Goal: Information Seeking & Learning: Learn about a topic

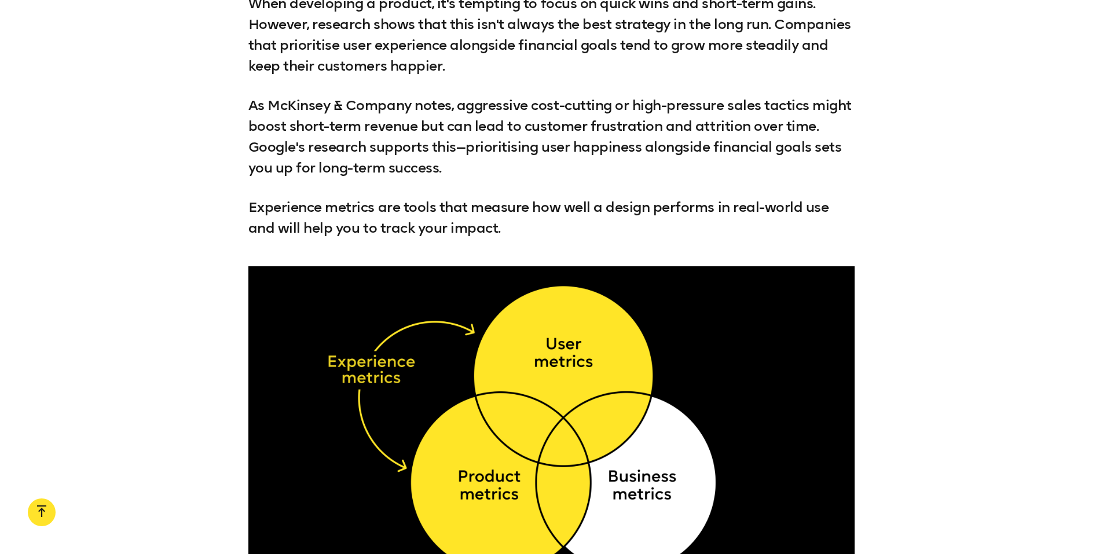
scroll to position [1786, 0]
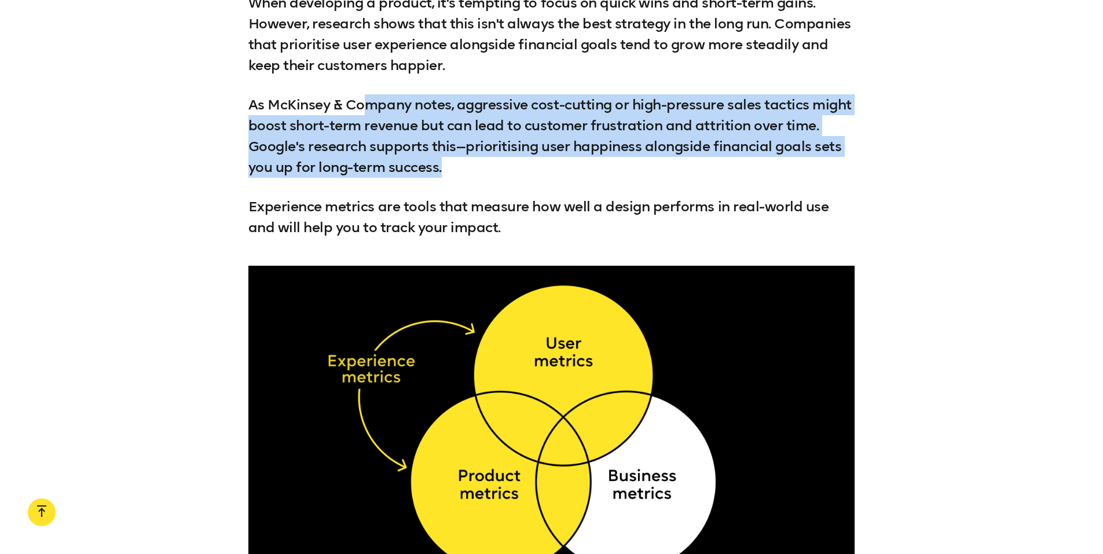
drag, startPoint x: 373, startPoint y: 58, endPoint x: 498, endPoint y: 145, distance: 152.3
click at [498, 145] on div ""Every company needs to get closer to real world outcomes based on user behavio…" at bounding box center [551, 55] width 607 height 366
click at [498, 145] on p "As McKinsey & Company notes, aggressive cost-cutting or high-pressure sales tac…" at bounding box center [551, 135] width 607 height 83
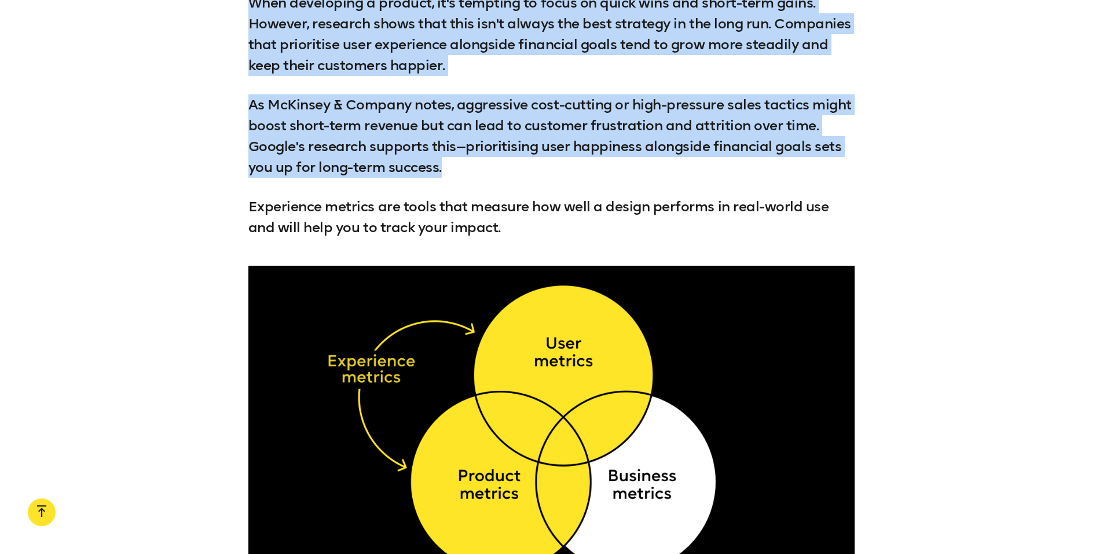
drag, startPoint x: 498, startPoint y: 145, endPoint x: 572, endPoint y: 49, distance: 121.4
click at [572, 49] on div ""Every company needs to get closer to real world outcomes based on user behavio…" at bounding box center [551, 55] width 607 height 366
click at [572, 49] on p "When developing a product, it's tempting to focus on quick wins and short-term …" at bounding box center [551, 33] width 607 height 83
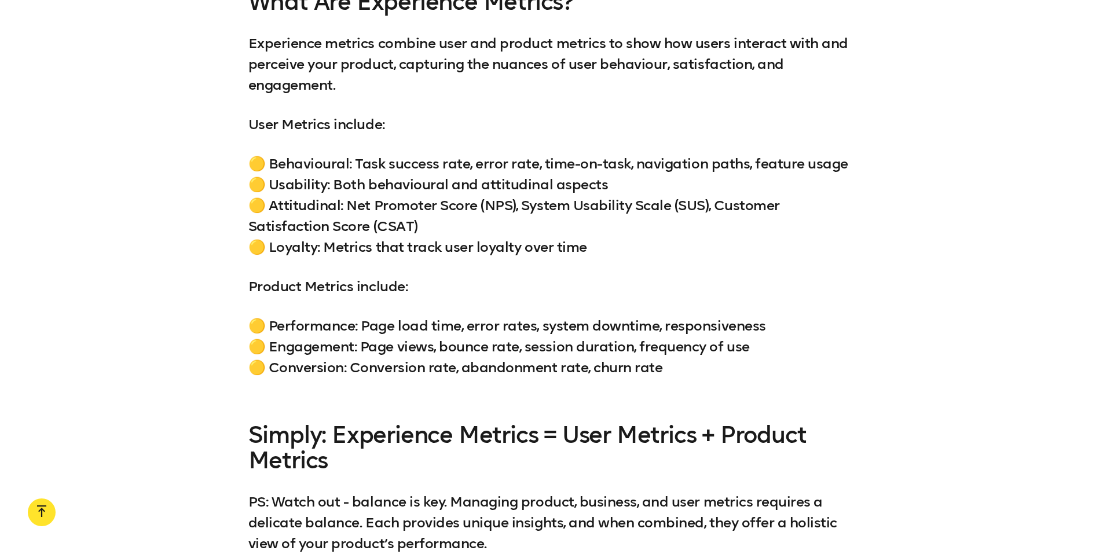
scroll to position [2439, 0]
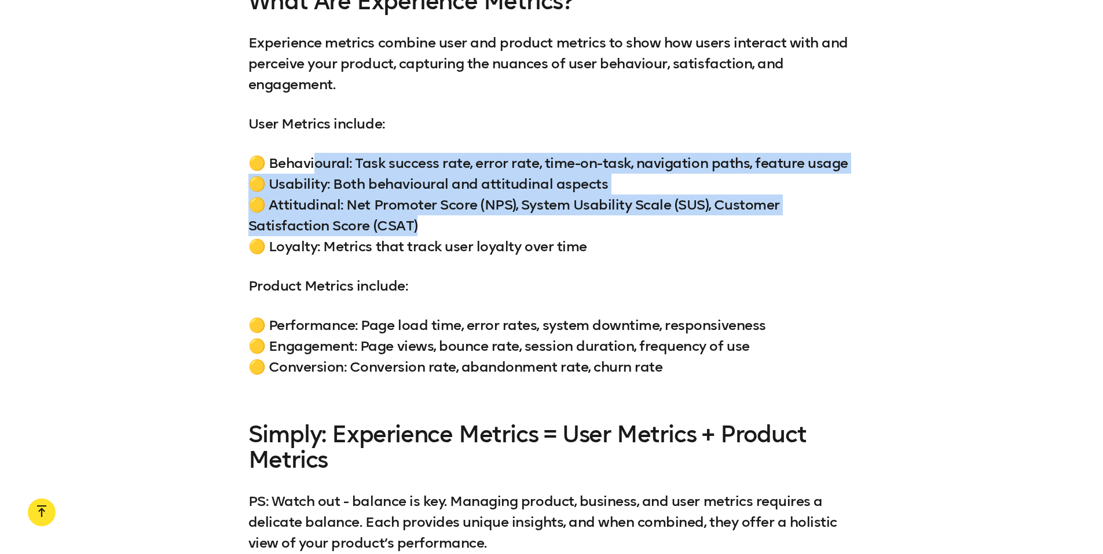
drag, startPoint x: 615, startPoint y: 211, endPoint x: 316, endPoint y: 130, distance: 310.7
click at [316, 153] on p "🟡 Behavioural: Task success rate, error rate, time-on-task, navigation paths, f…" at bounding box center [551, 205] width 607 height 104
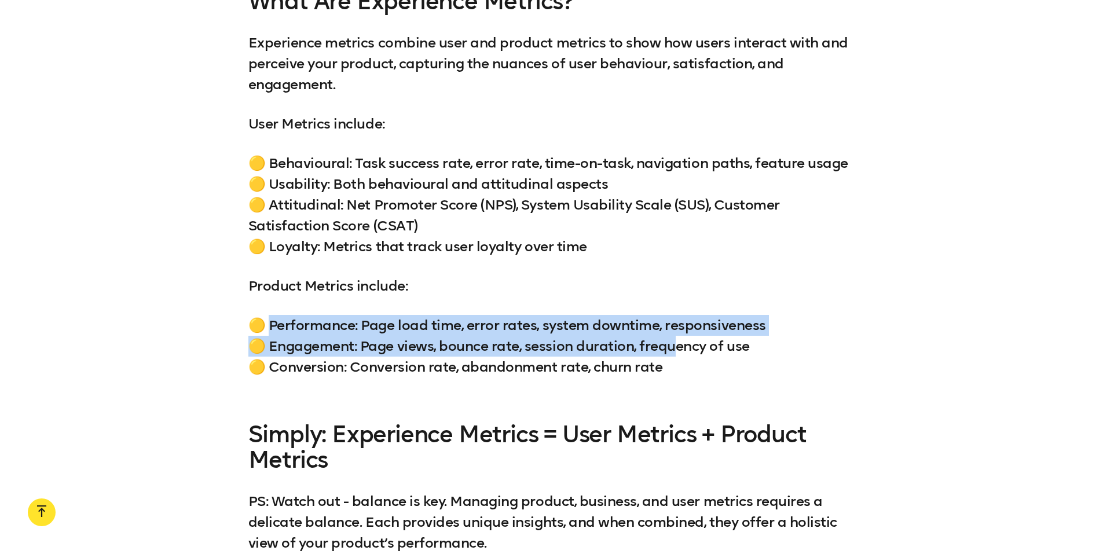
drag, startPoint x: 275, startPoint y: 298, endPoint x: 682, endPoint y: 320, distance: 407.6
click at [682, 320] on p "🟡 Performance: Page load time, error rates, system downtime, responsiveness 🟡 E…" at bounding box center [551, 346] width 607 height 63
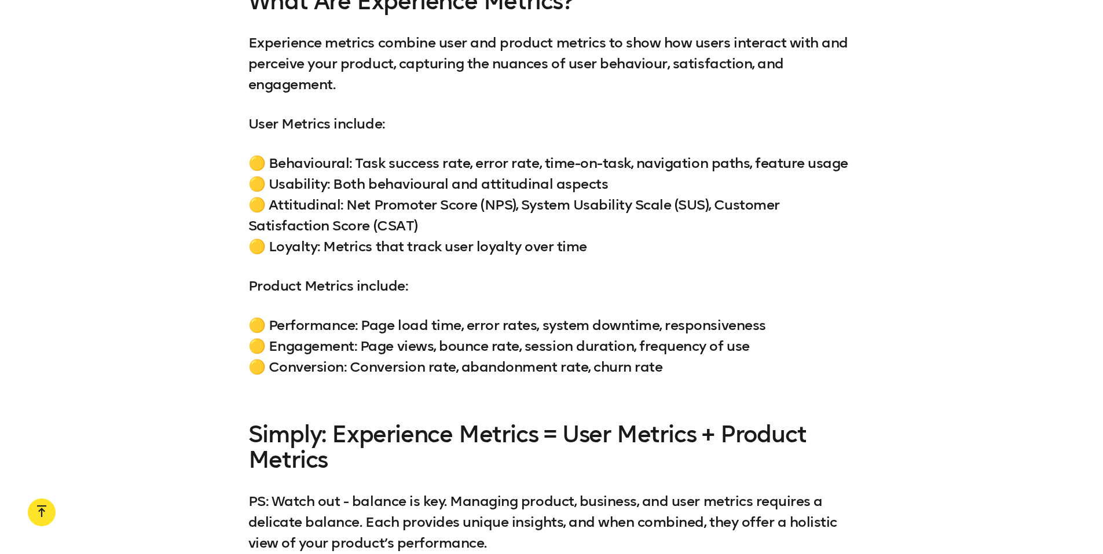
click at [614, 340] on p "🟡 Performance: Page load time, error rates, system downtime, responsiveness 🟡 E…" at bounding box center [551, 346] width 607 height 63
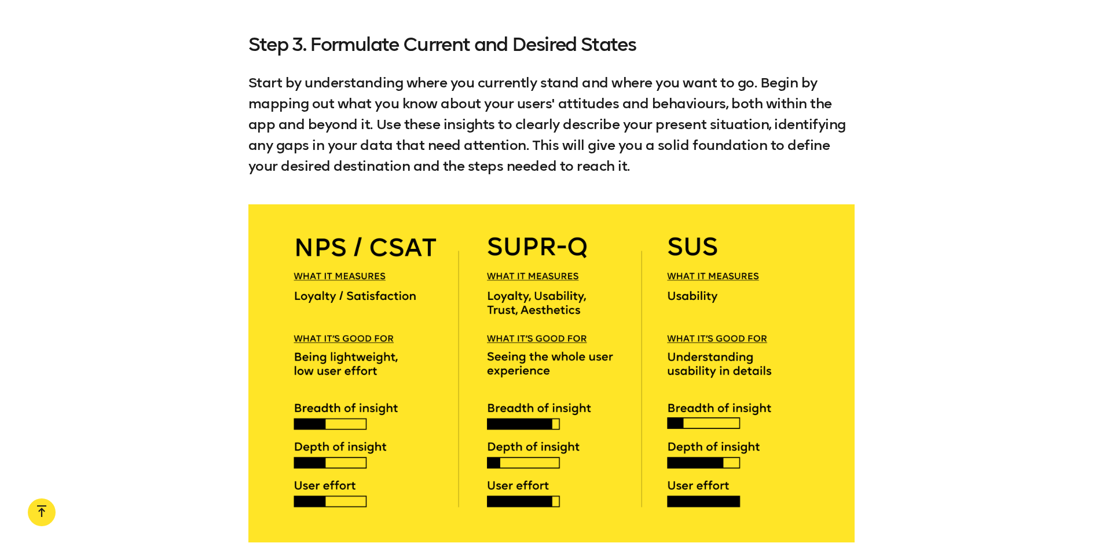
scroll to position [4187, 0]
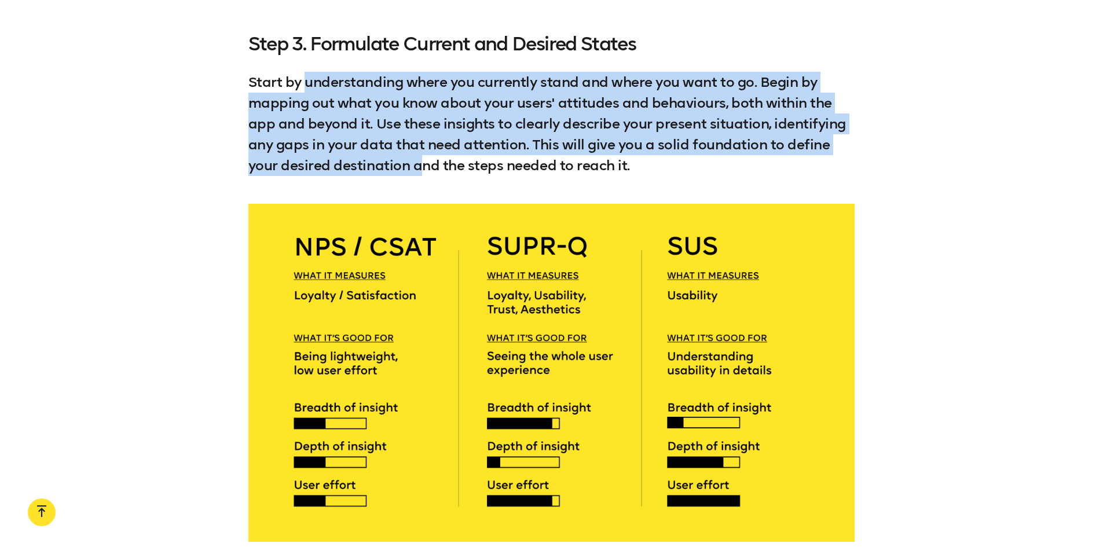
drag, startPoint x: 309, startPoint y: 45, endPoint x: 427, endPoint y: 129, distance: 145.2
click at [427, 129] on p "Start by understanding where you currently stand and where you want to go. Begi…" at bounding box center [551, 124] width 607 height 104
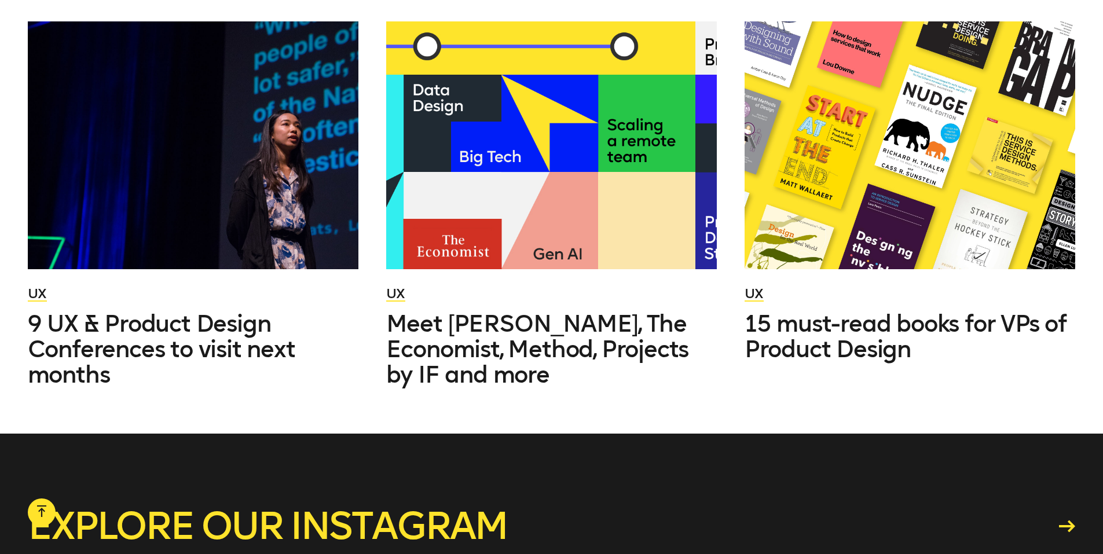
scroll to position [5419, 0]
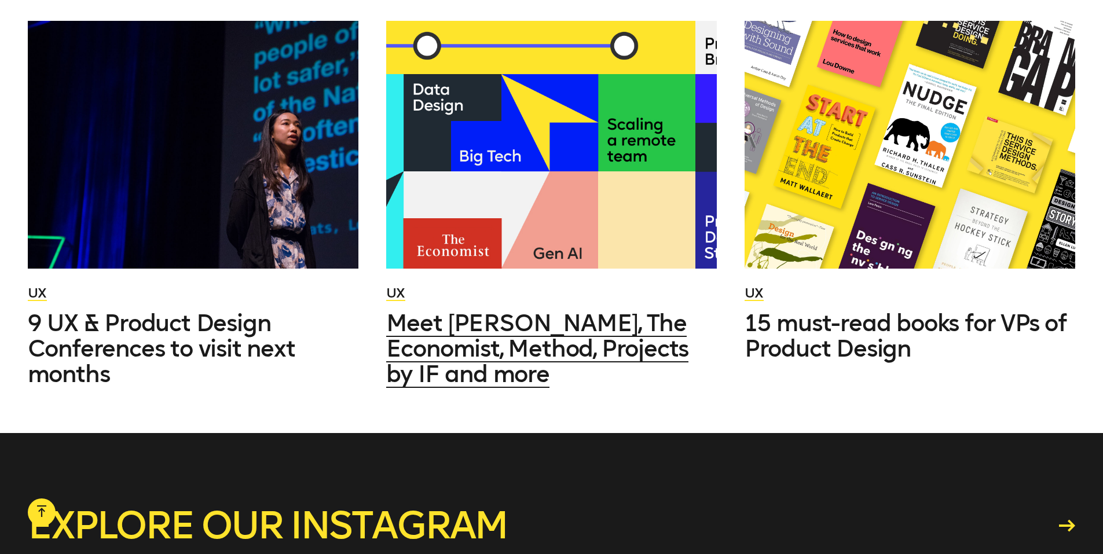
click at [445, 321] on span "Meet [PERSON_NAME], The Economist, Method, Projects by IF and more" at bounding box center [537, 348] width 303 height 79
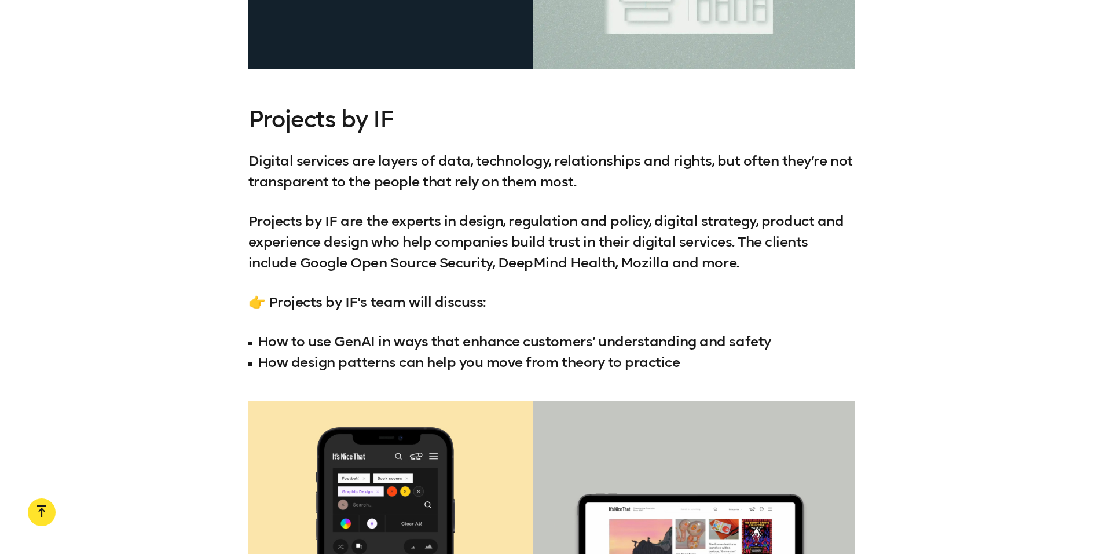
scroll to position [4800, 0]
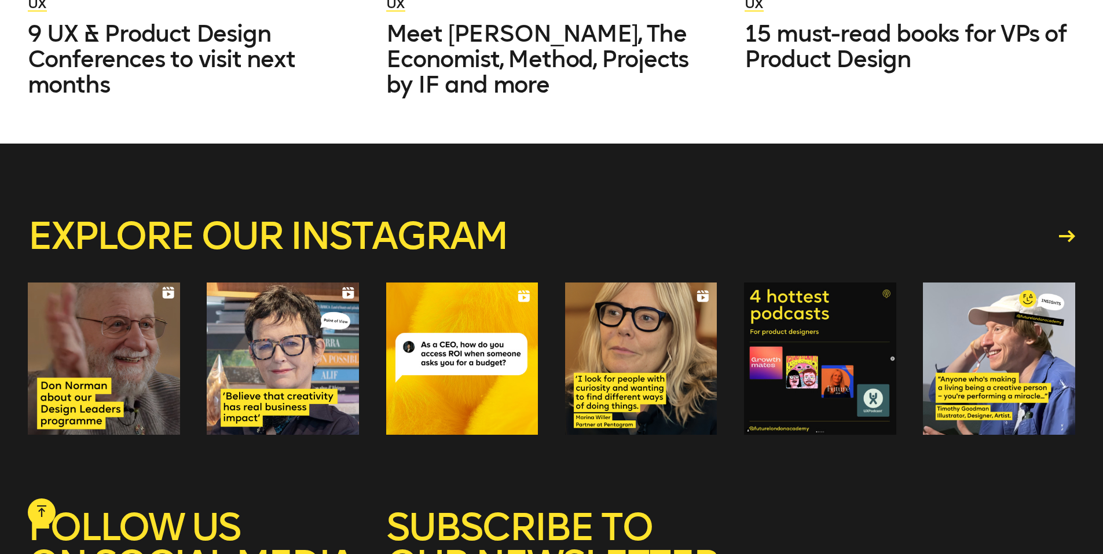
scroll to position [5708, 0]
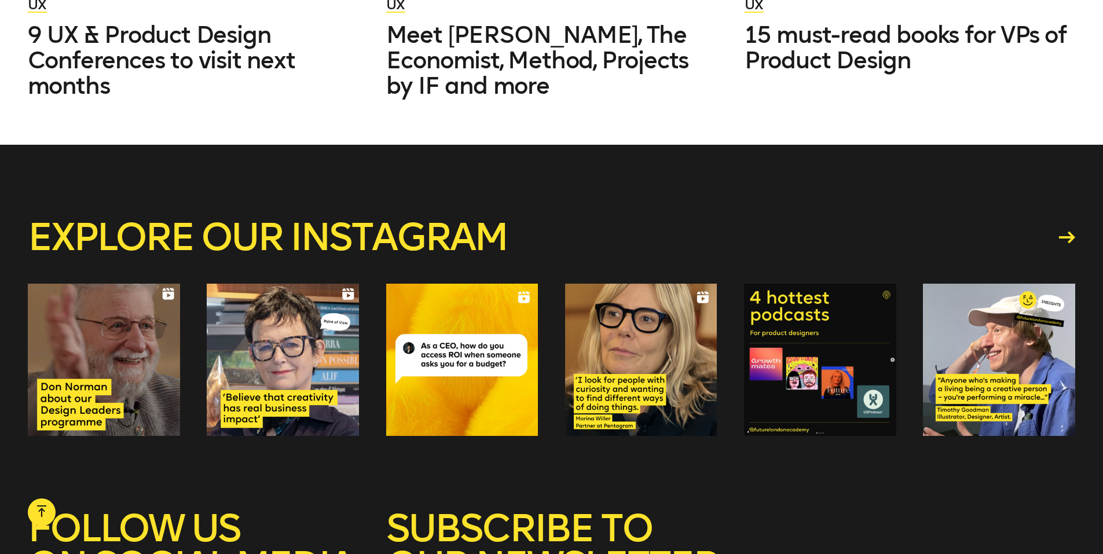
click at [974, 345] on div at bounding box center [999, 360] width 152 height 152
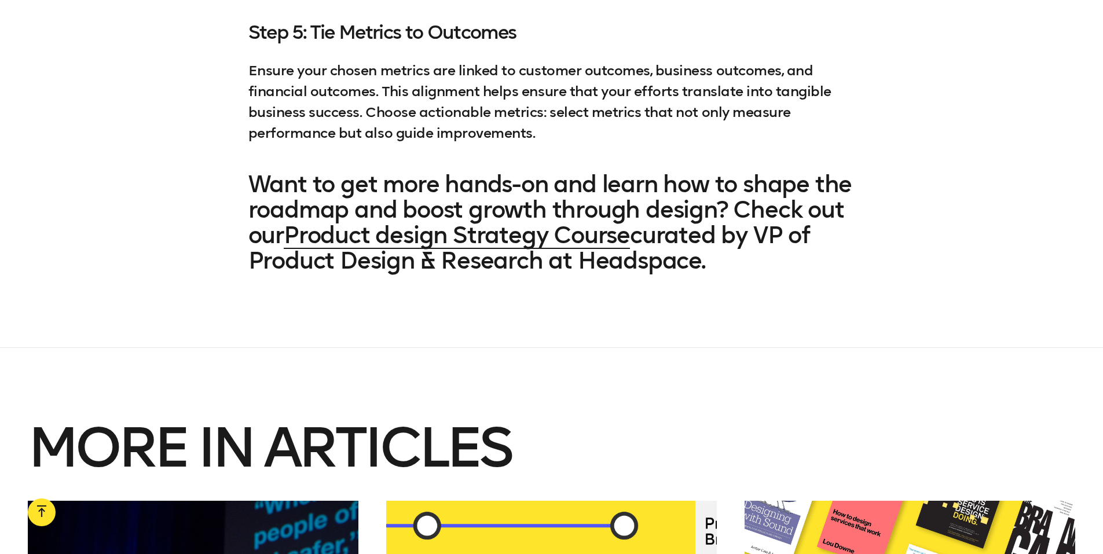
scroll to position [4908, 0]
